Goal: Information Seeking & Learning: Find specific fact

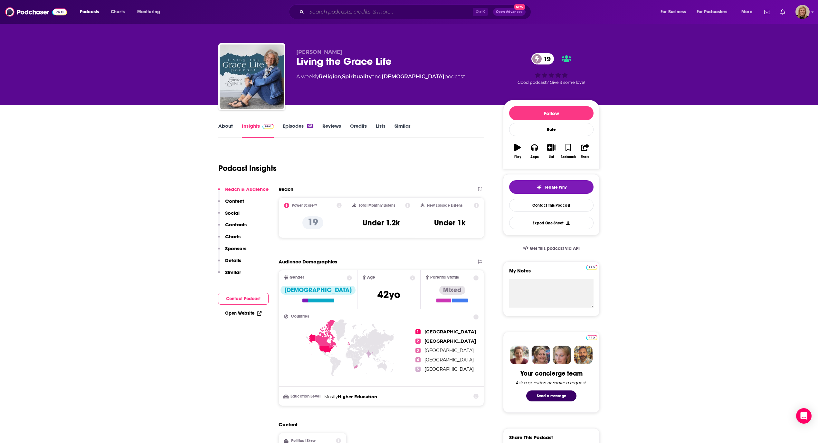
click at [339, 8] on input "Search podcasts, credits, & more..." at bounding box center [390, 12] width 166 height 10
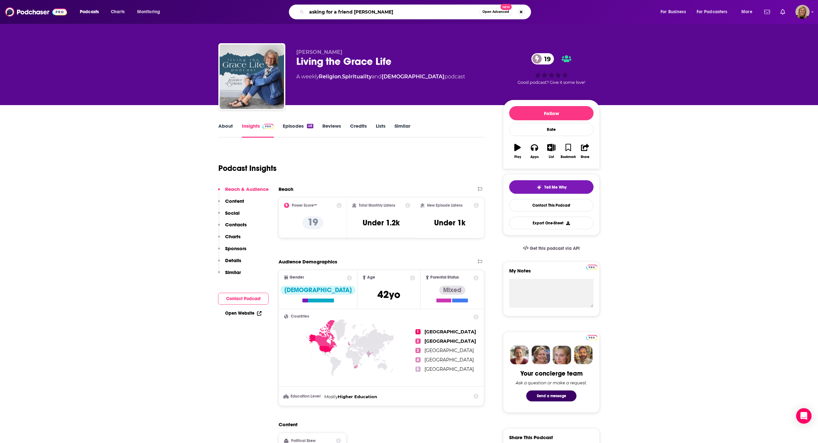
type input "asking for a friend podcast"
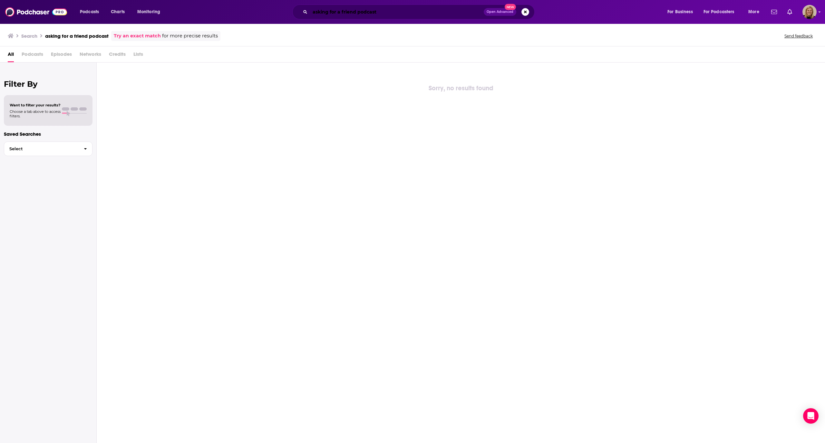
click at [387, 10] on input "asking for a friend podcast" at bounding box center [397, 12] width 174 height 10
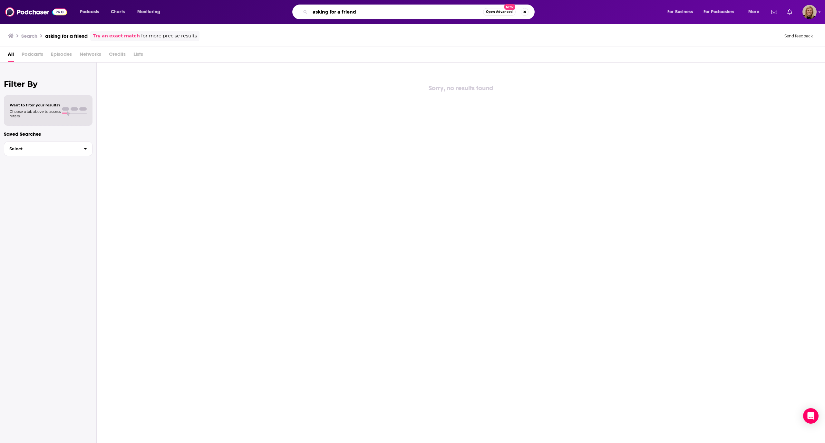
click at [387, 10] on input "asking for a friend" at bounding box center [396, 12] width 173 height 10
click at [243, 149] on div "Sorry, no results found" at bounding box center [461, 253] width 728 height 381
drag, startPoint x: 376, startPoint y: 12, endPoint x: 251, endPoint y: 14, distance: 125.0
click at [251, 14] on div "asking for a friend Open Advanced New" at bounding box center [420, 12] width 482 height 15
click at [349, 13] on input "asking for a friend" at bounding box center [396, 12] width 173 height 10
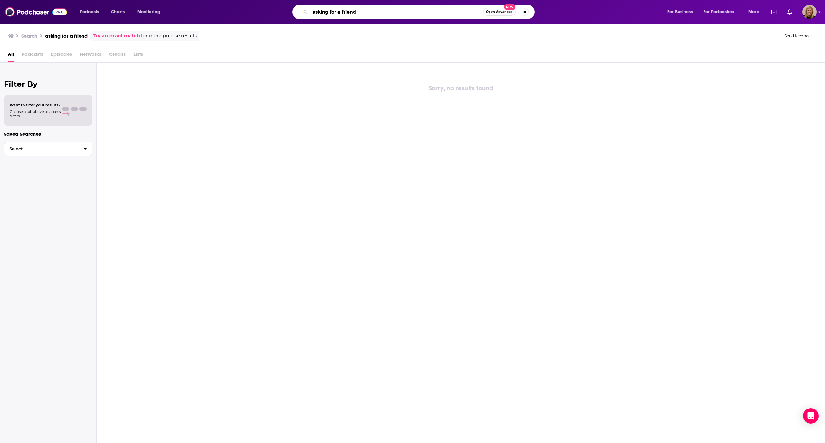
click at [349, 13] on input "asking for a friend" at bounding box center [396, 12] width 173 height 10
type input "[PERSON_NAME]"
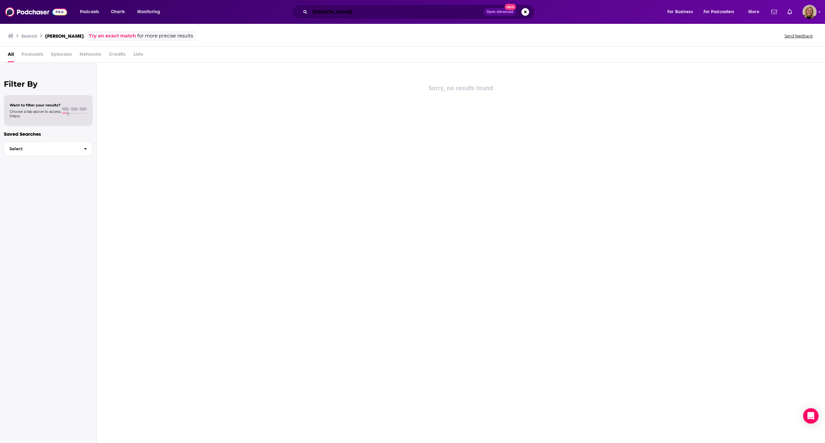
click at [349, 13] on input "[PERSON_NAME]" at bounding box center [397, 12] width 174 height 10
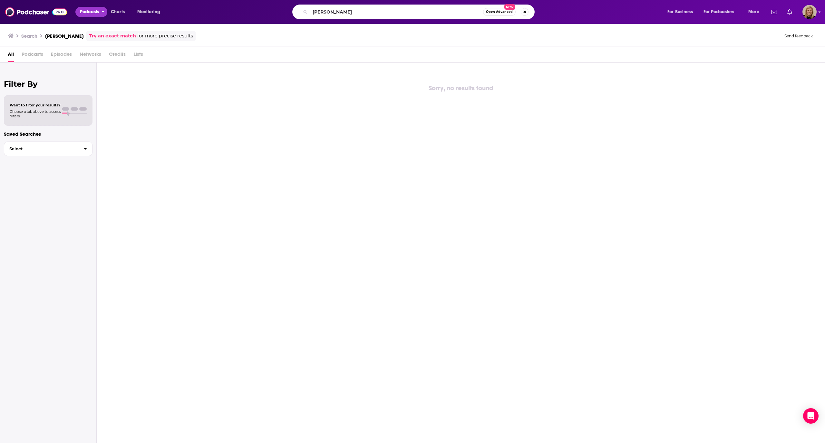
click at [88, 12] on span "Podcasts" at bounding box center [89, 11] width 19 height 9
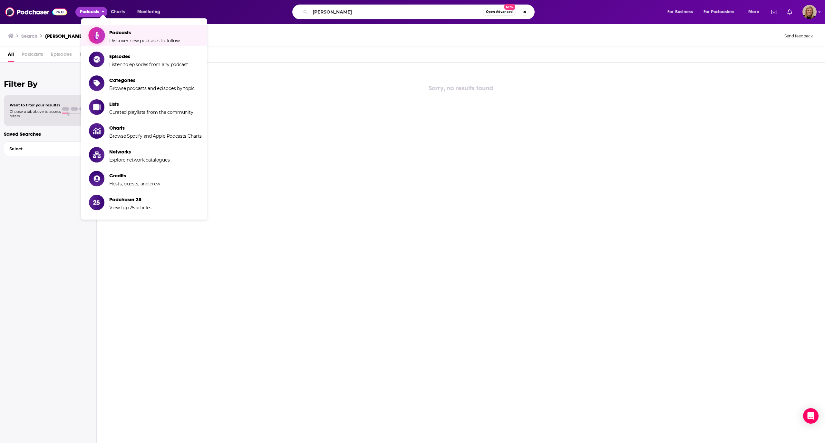
click at [159, 30] on span "Podcasts" at bounding box center [144, 32] width 71 height 6
